Goal: Information Seeking & Learning: Learn about a topic

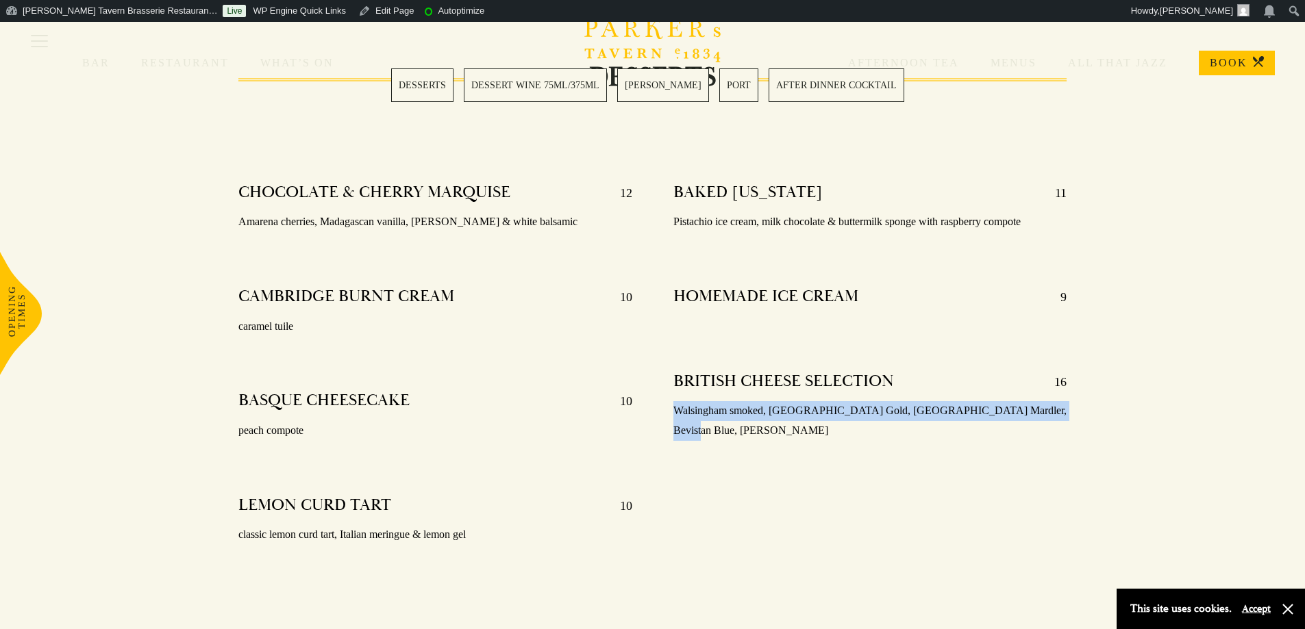
scroll to position [479, 0]
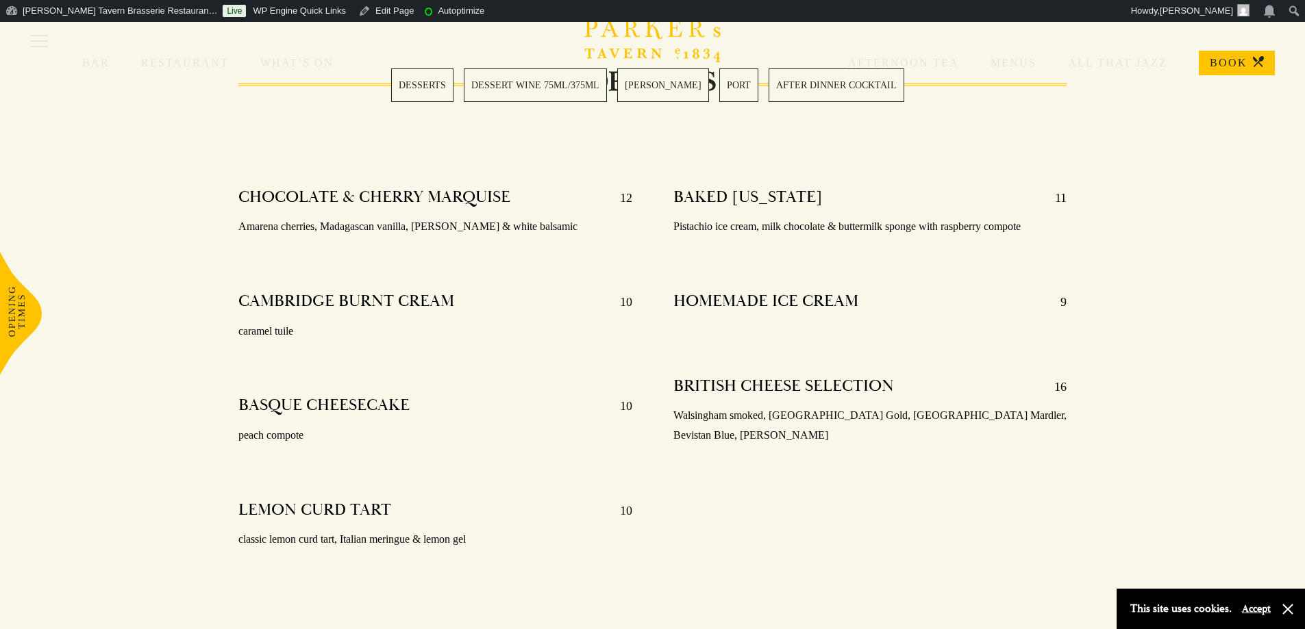
click at [740, 303] on h4 "HOMEMADE ICE CREAM" at bounding box center [765, 302] width 185 height 22
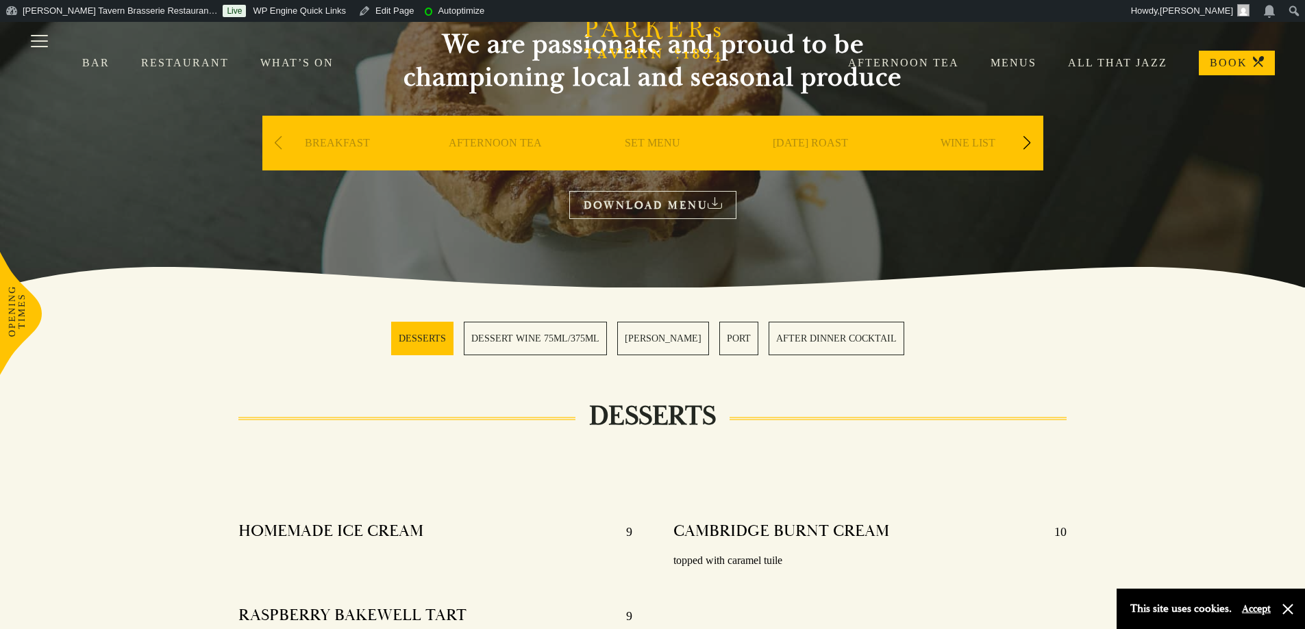
scroll to position [68, 0]
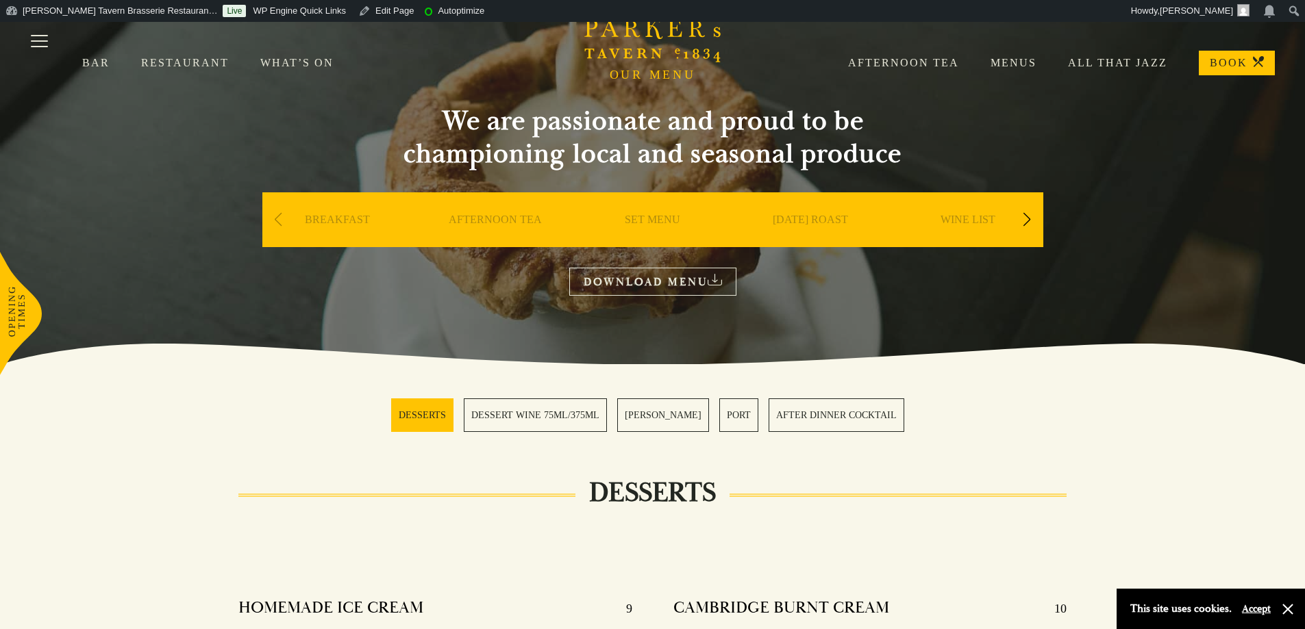
click at [552, 221] on div "AFTERNOON TEA" at bounding box center [495, 240] width 151 height 96
click at [532, 220] on link "AFTERNOON TEA" at bounding box center [495, 240] width 93 height 55
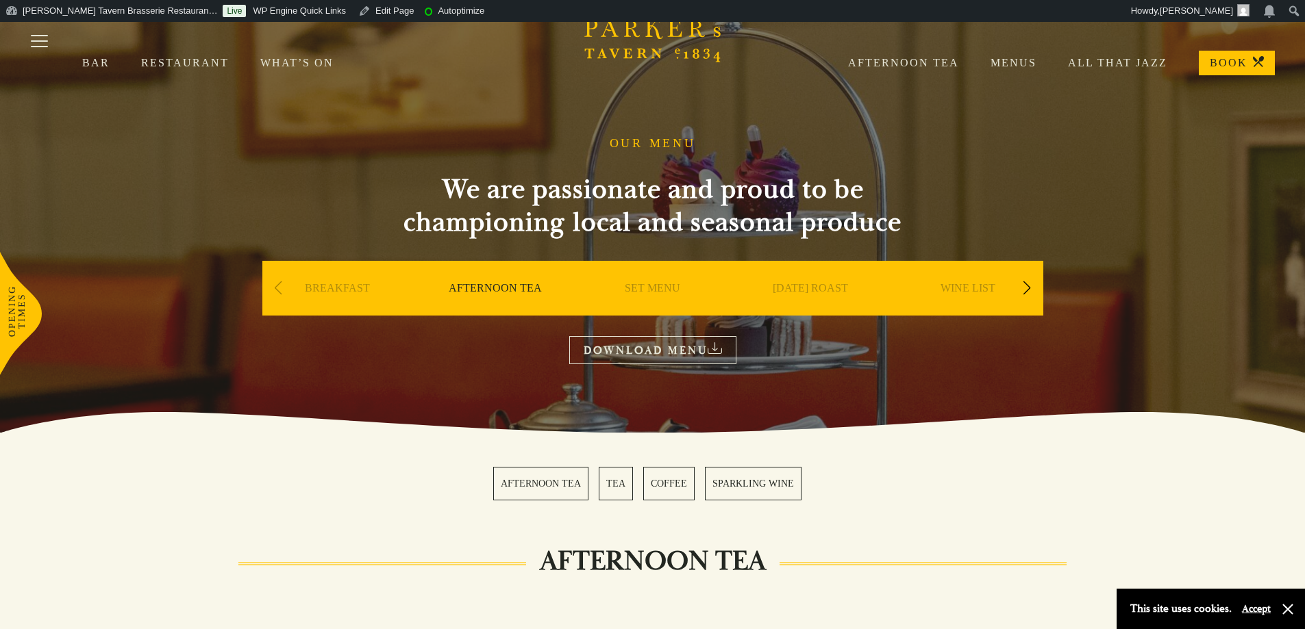
click at [660, 292] on link "SET MENU" at bounding box center [652, 308] width 55 height 55
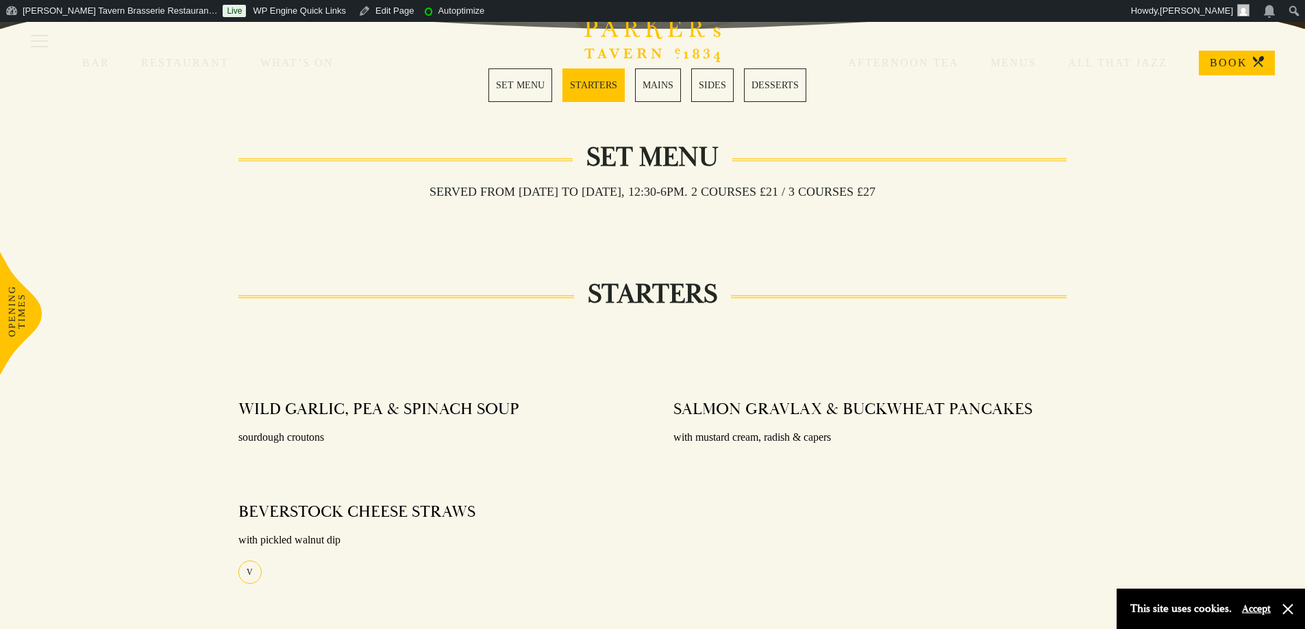
scroll to position [342, 0]
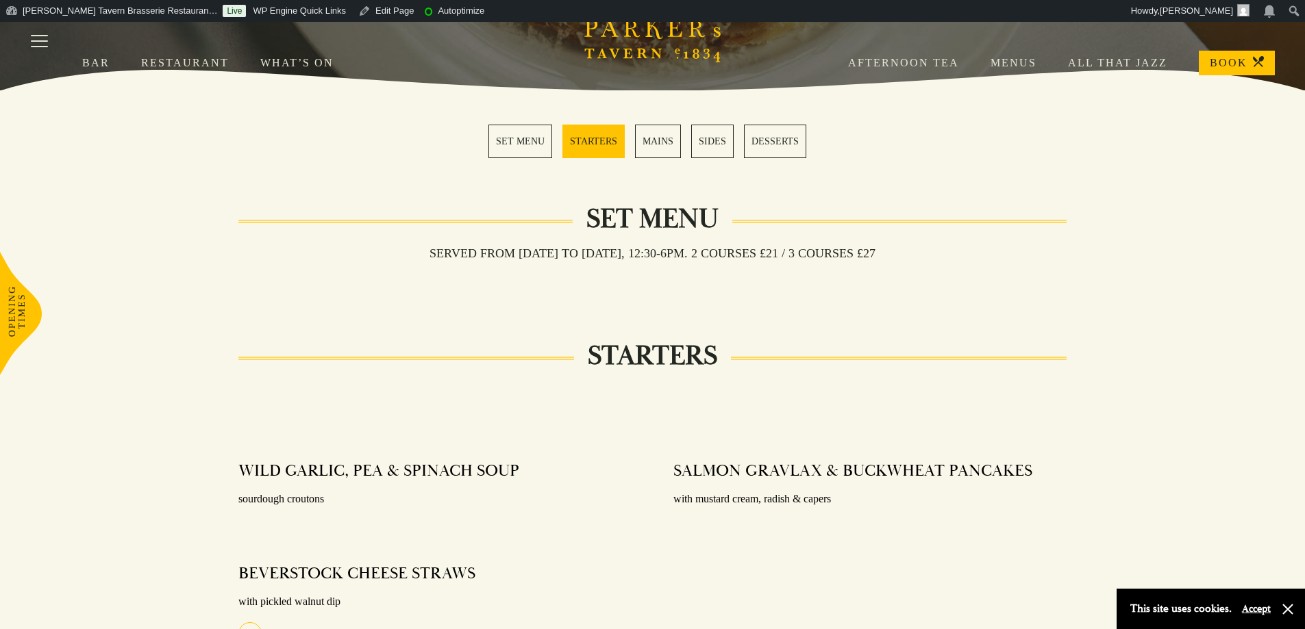
drag, startPoint x: 481, startPoint y: 312, endPoint x: 464, endPoint y: 311, distance: 17.8
click at [445, 260] on h3 "Served from Monday to Saturday, 12:30-6pm. 2 COURSES £21 / 3 COURSES £27" at bounding box center [652, 253] width 473 height 15
drag, startPoint x: 562, startPoint y: 249, endPoint x: 894, endPoint y: 249, distance: 332.8
click at [894, 249] on div "Set Menu Served from Monday to Saturday, 12:30-6pm. 2 COURSES £21 / 3 COURSES £…" at bounding box center [652, 254] width 829 height 68
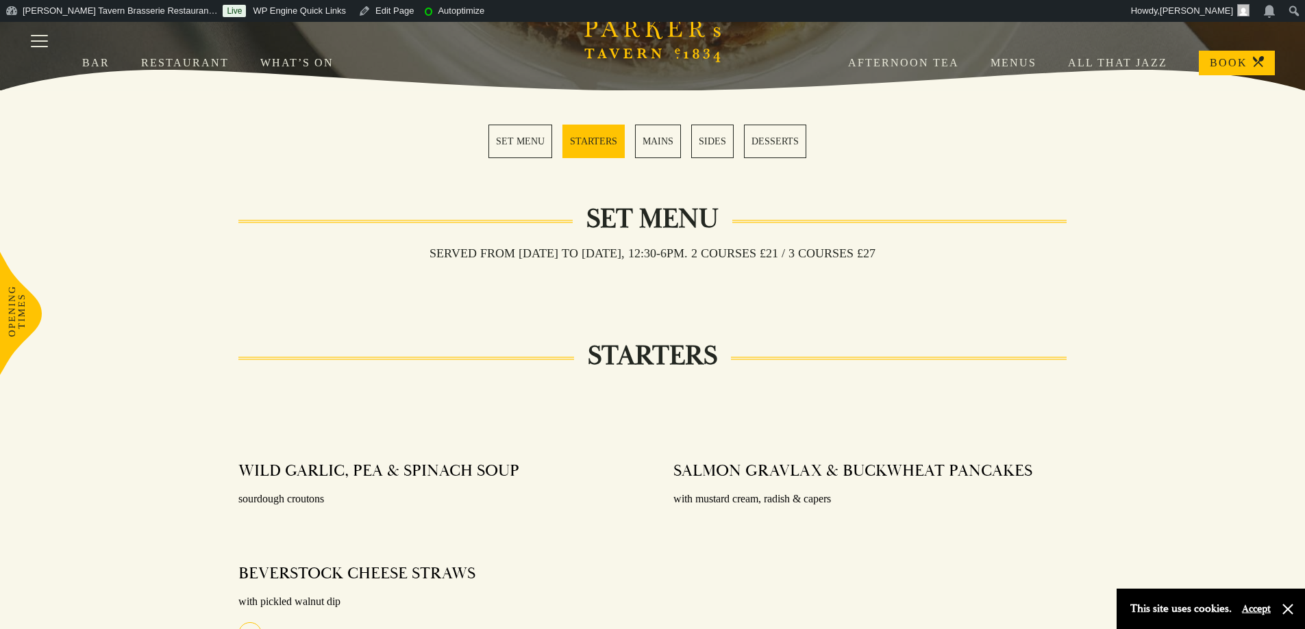
click at [889, 249] on h3 "Served from Monday to Saturday, 12:30-6pm. 2 COURSES £21 / 3 COURSES £27" at bounding box center [652, 253] width 473 height 15
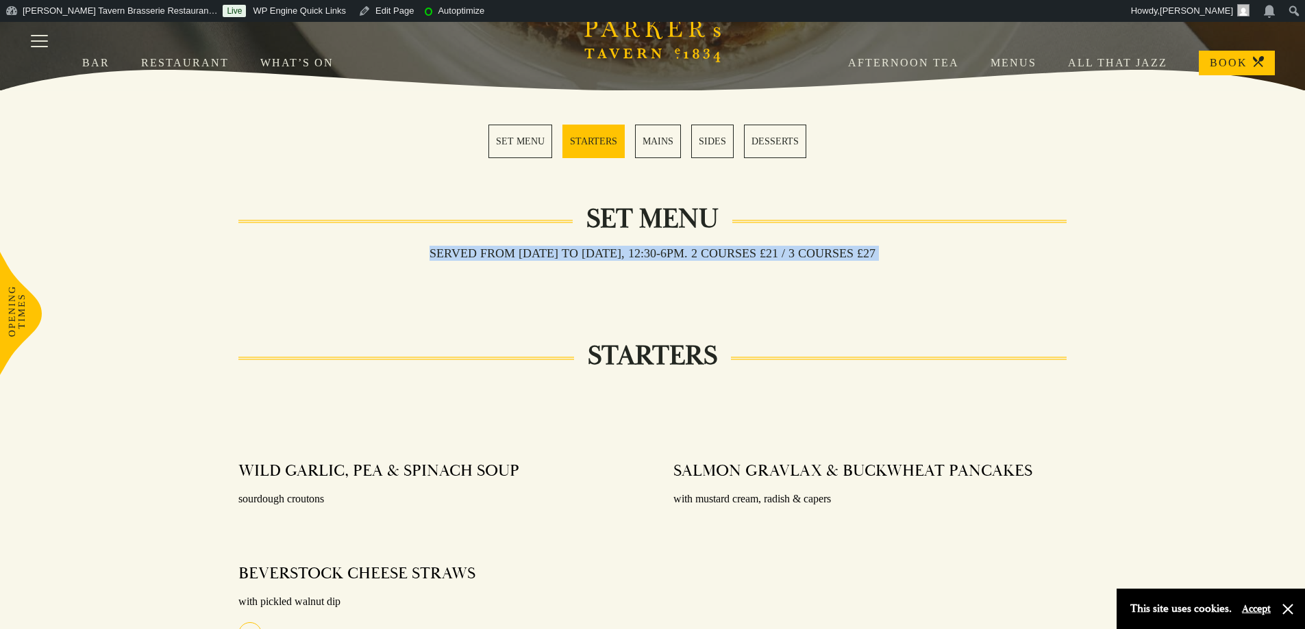
drag, startPoint x: 894, startPoint y: 249, endPoint x: 427, endPoint y: 253, distance: 467.7
click at [423, 253] on h3 "Served from Monday to Saturday, 12:30-6pm. 2 COURSES £21 / 3 COURSES £27" at bounding box center [652, 253] width 473 height 15
click at [433, 254] on h3 "Served from Monday to Saturday, 12:30-6pm. 2 COURSES £21 / 3 COURSES £27" at bounding box center [652, 253] width 473 height 15
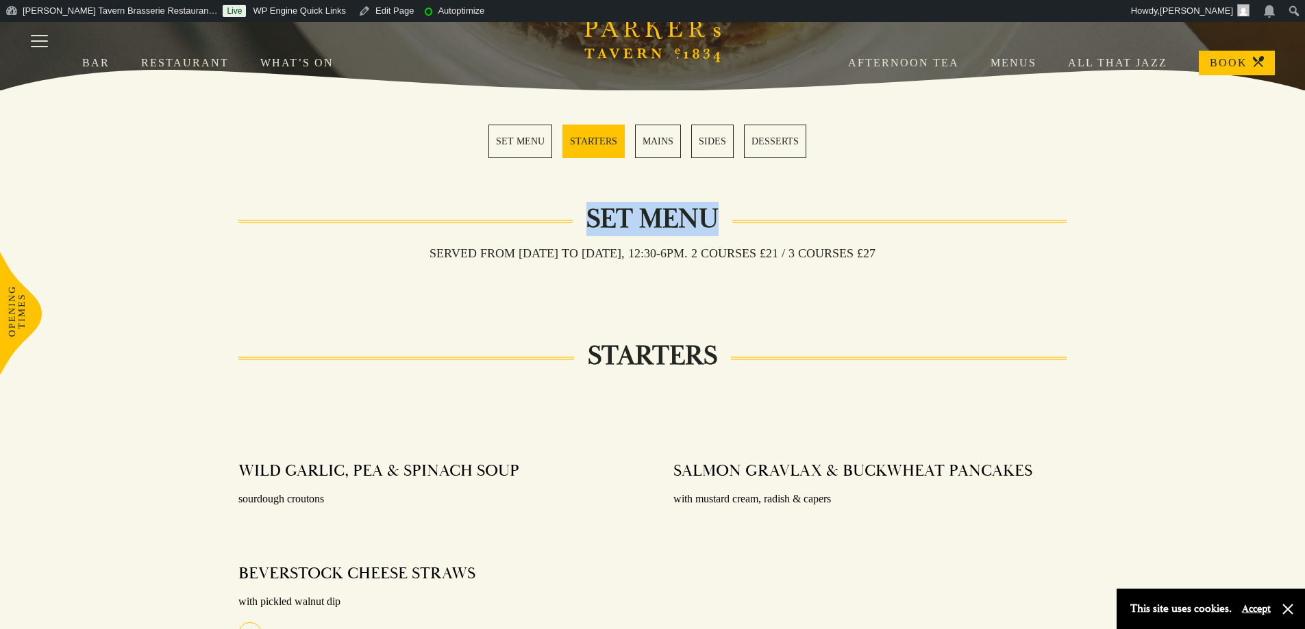
drag, startPoint x: 388, startPoint y: 253, endPoint x: 933, endPoint y: 249, distance: 545.1
click at [933, 249] on div "Set Menu" at bounding box center [652, 243] width 829 height 40
click at [859, 234] on div "Set Menu" at bounding box center [652, 243] width 829 height 40
drag, startPoint x: 581, startPoint y: 207, endPoint x: 752, endPoint y: 215, distance: 170.7
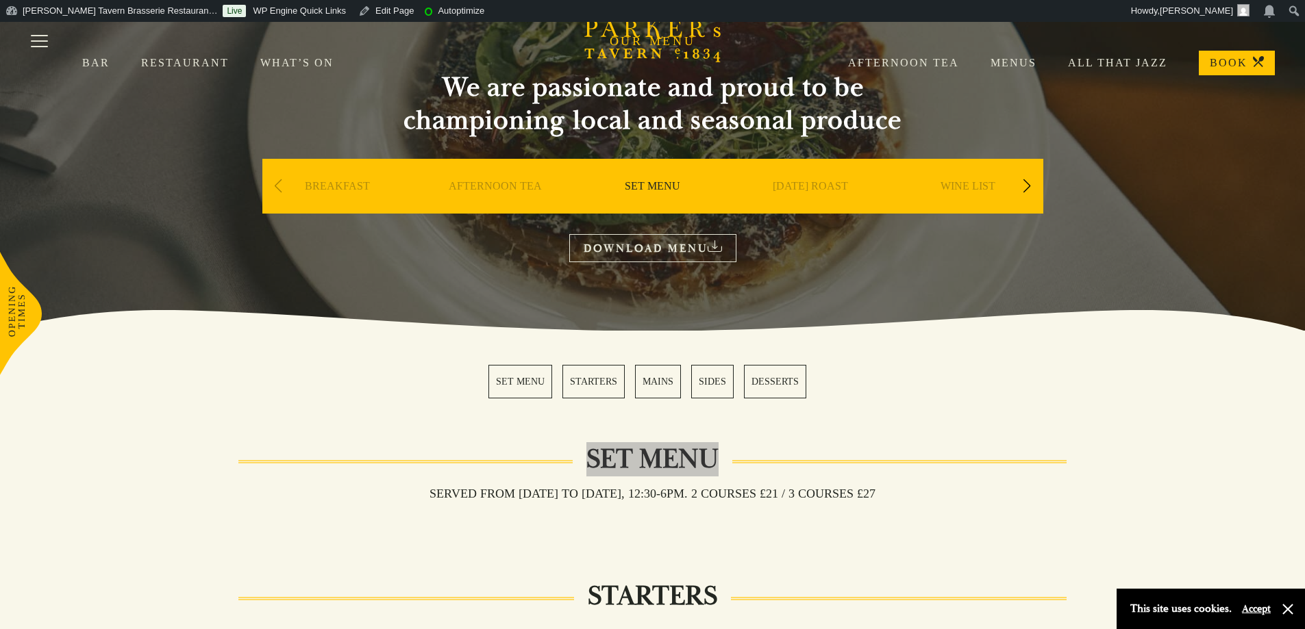
scroll to position [0, 0]
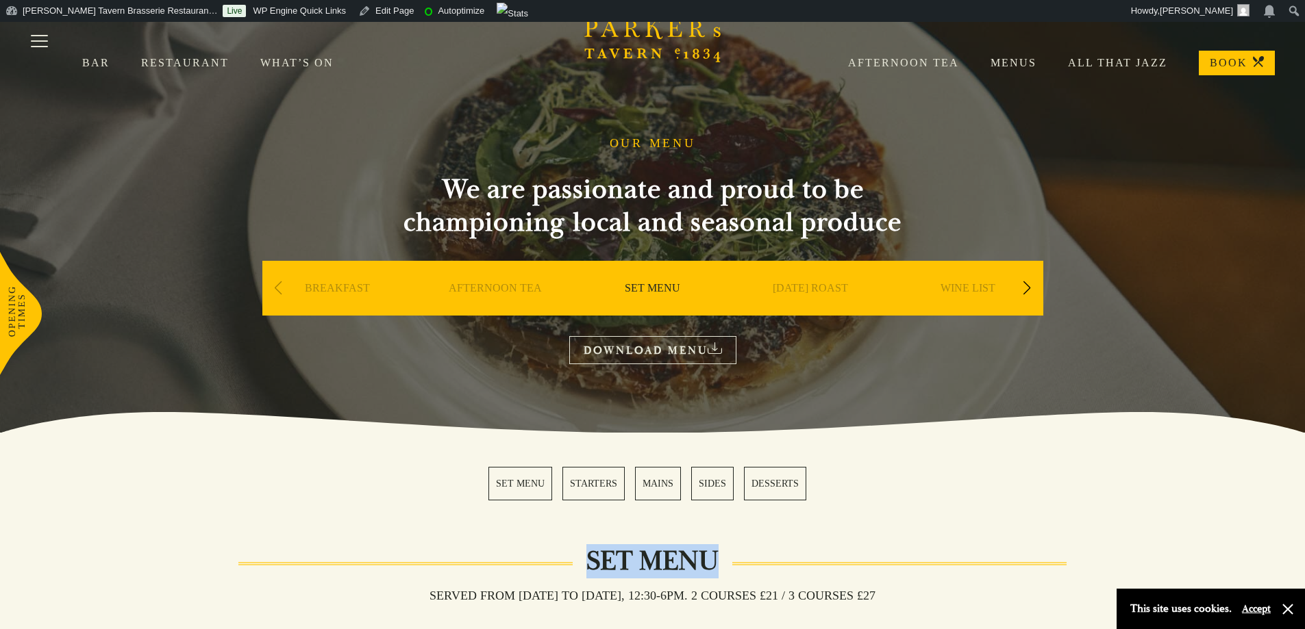
click at [494, 291] on link "AFTERNOON TEA" at bounding box center [495, 308] width 93 height 55
